Goal: Find specific page/section: Find specific page/section

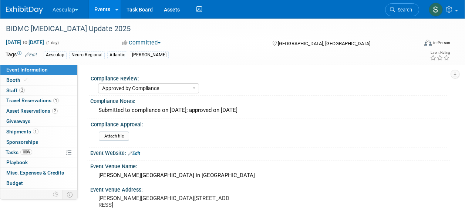
select select "Approved by Compliance"
select select "Neuro"
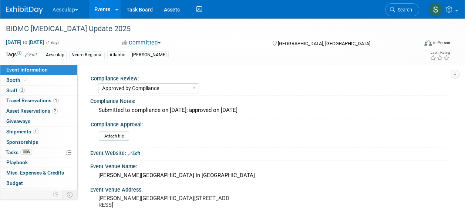
click at [108, 6] on link "Events" at bounding box center [102, 9] width 27 height 19
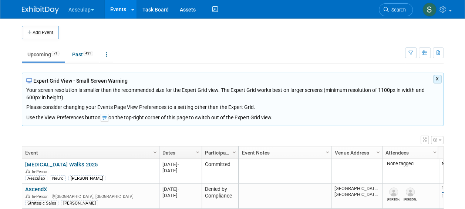
click at [437, 79] on button "X" at bounding box center [438, 79] width 8 height 9
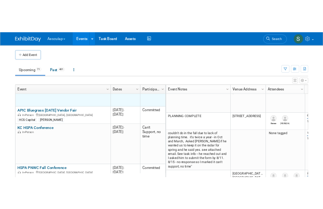
scroll to position [311, 0]
